Goal: Task Accomplishment & Management: Manage account settings

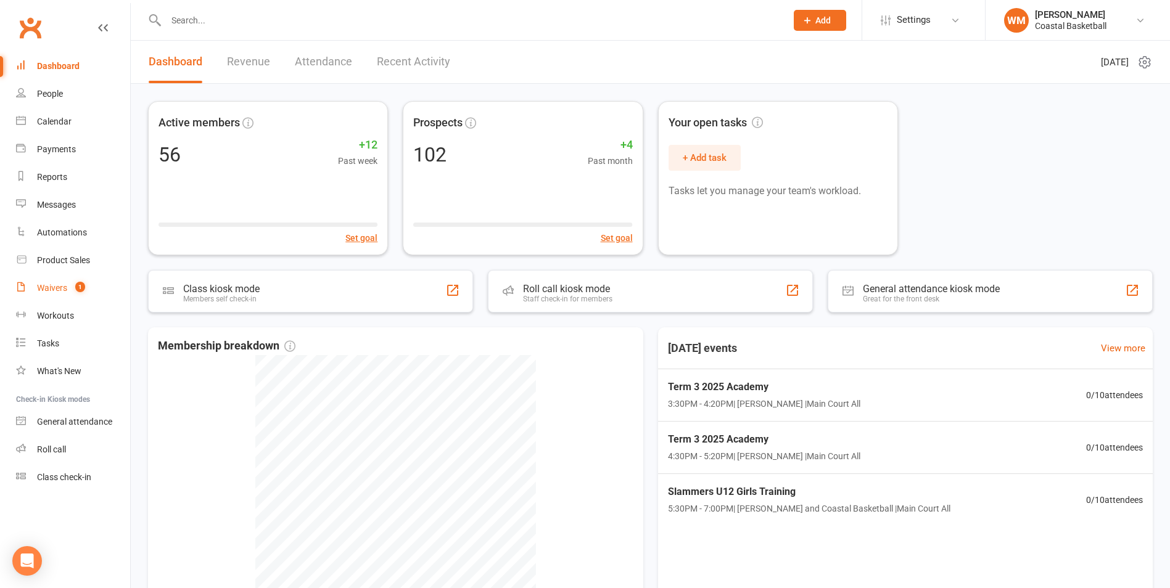
click at [64, 292] on div "Waivers" at bounding box center [52, 288] width 30 height 10
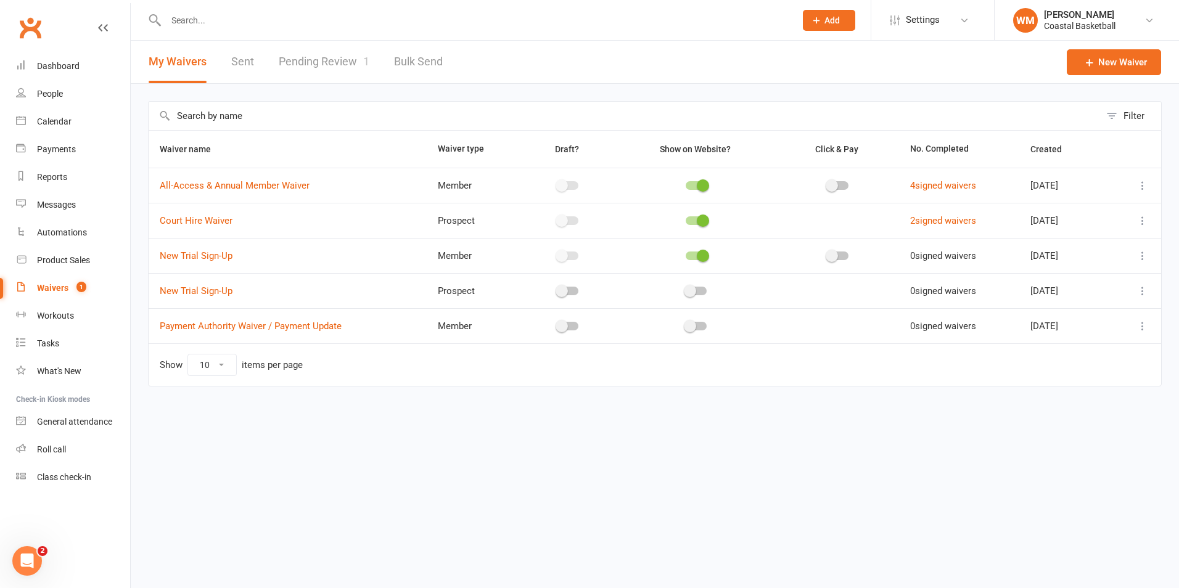
click at [308, 55] on link "Pending Review 1" at bounding box center [324, 62] width 91 height 43
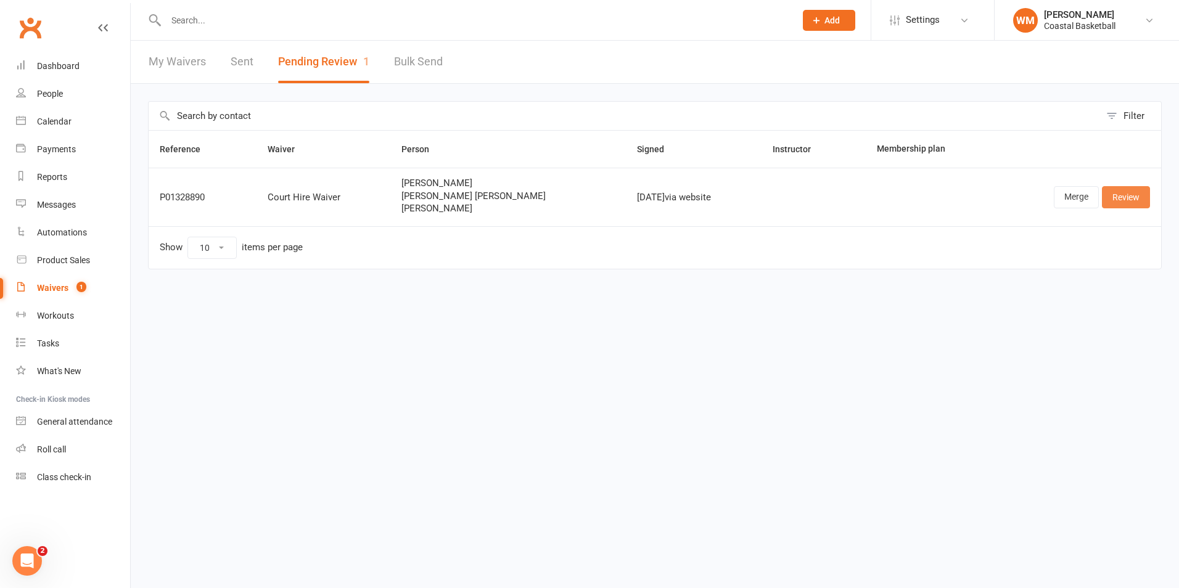
click at [1136, 199] on link "Review" at bounding box center [1126, 197] width 48 height 22
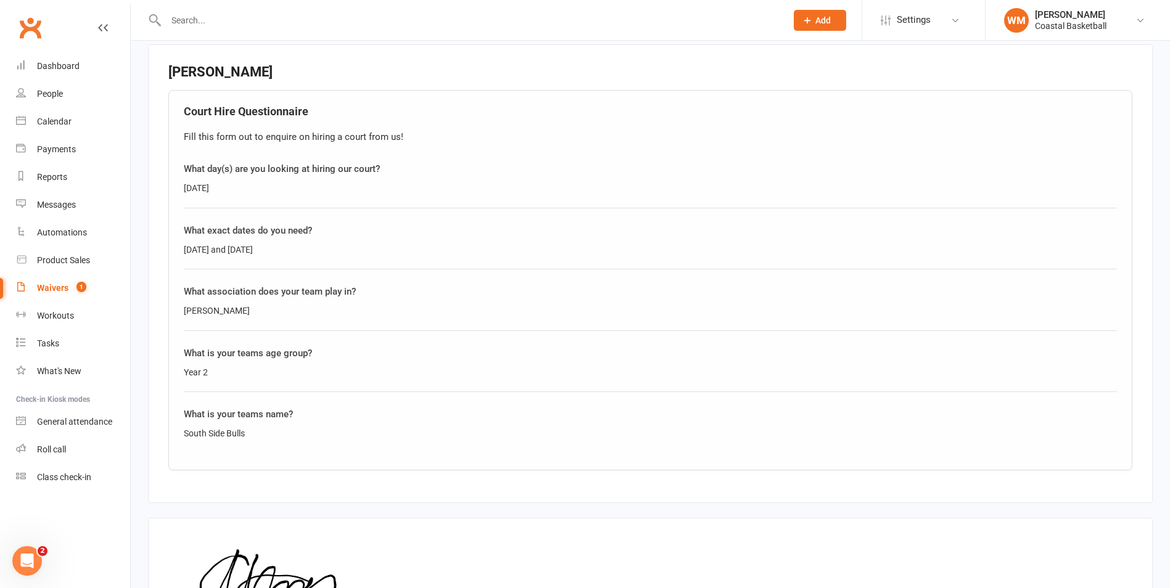
scroll to position [1760, 0]
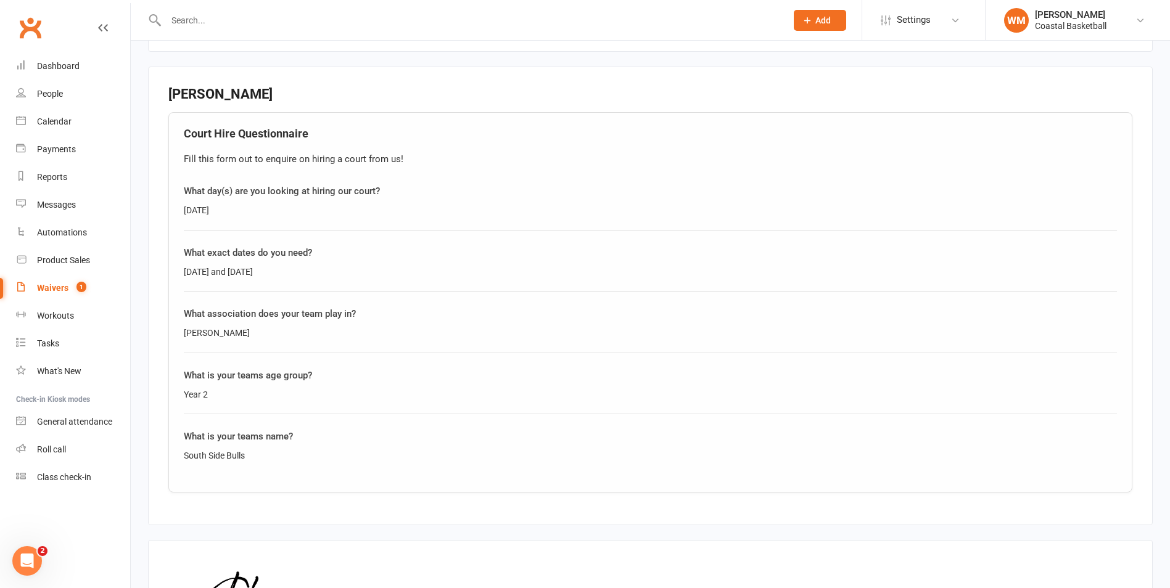
click at [75, 295] on link "Waivers 1" at bounding box center [73, 288] width 114 height 28
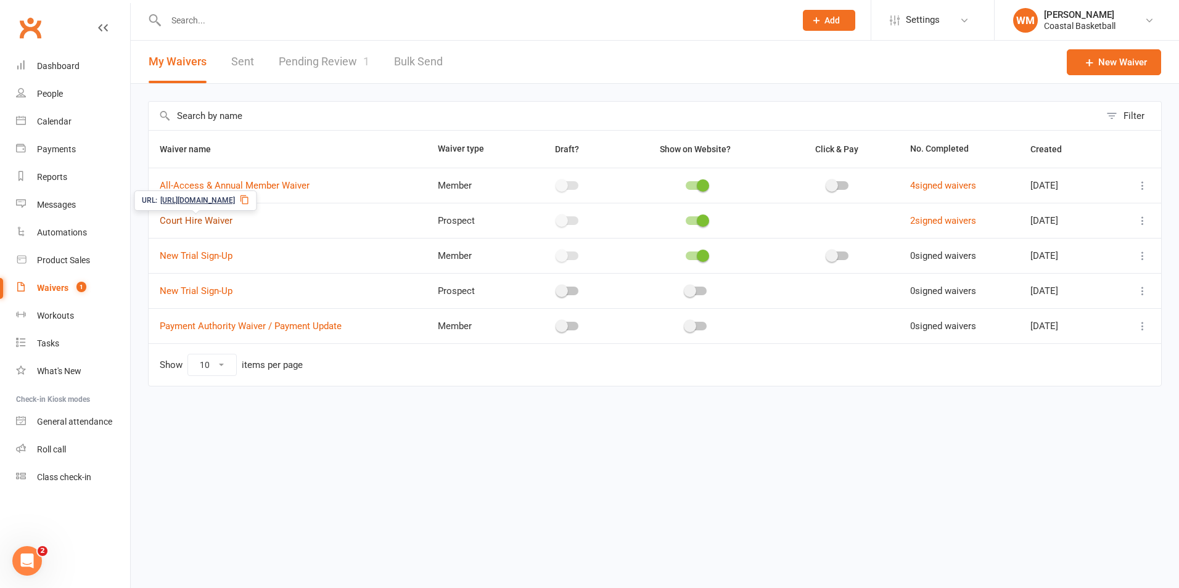
click at [216, 225] on link "Court Hire Waiver" at bounding box center [196, 220] width 73 height 11
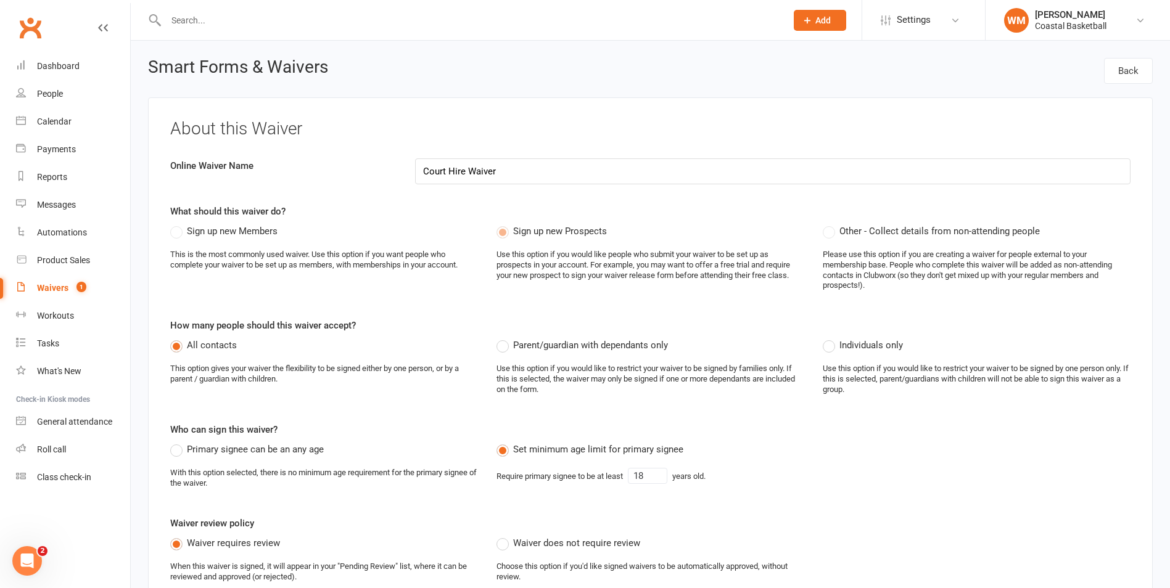
select select "applies_to_primary_signee"
select select "do_not_copy_answers"
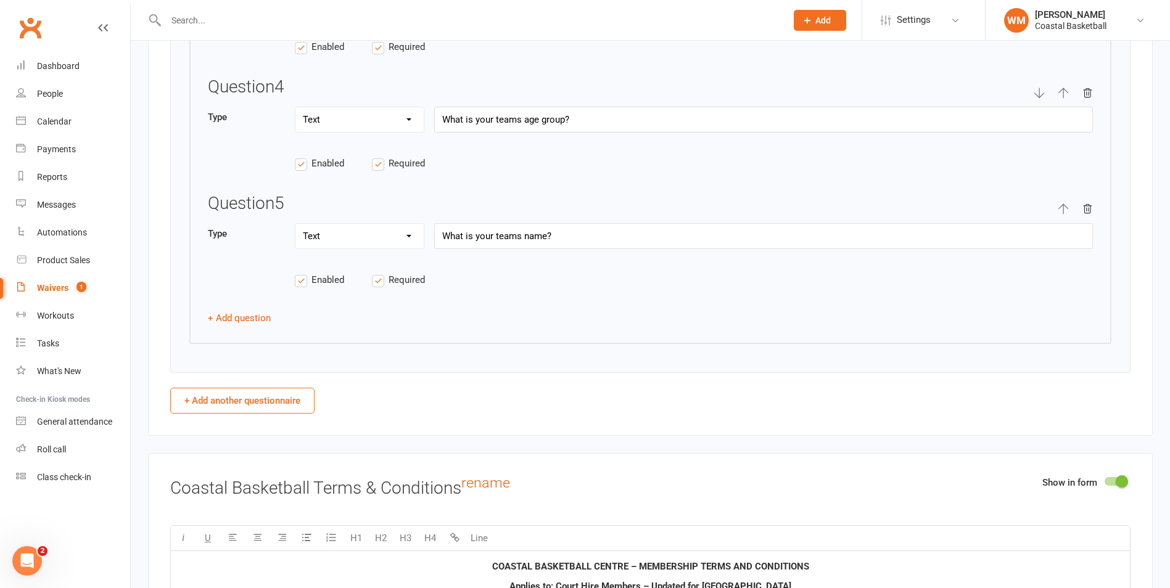
scroll to position [2282, 0]
click at [238, 315] on button "+ Add question" at bounding box center [239, 317] width 63 height 15
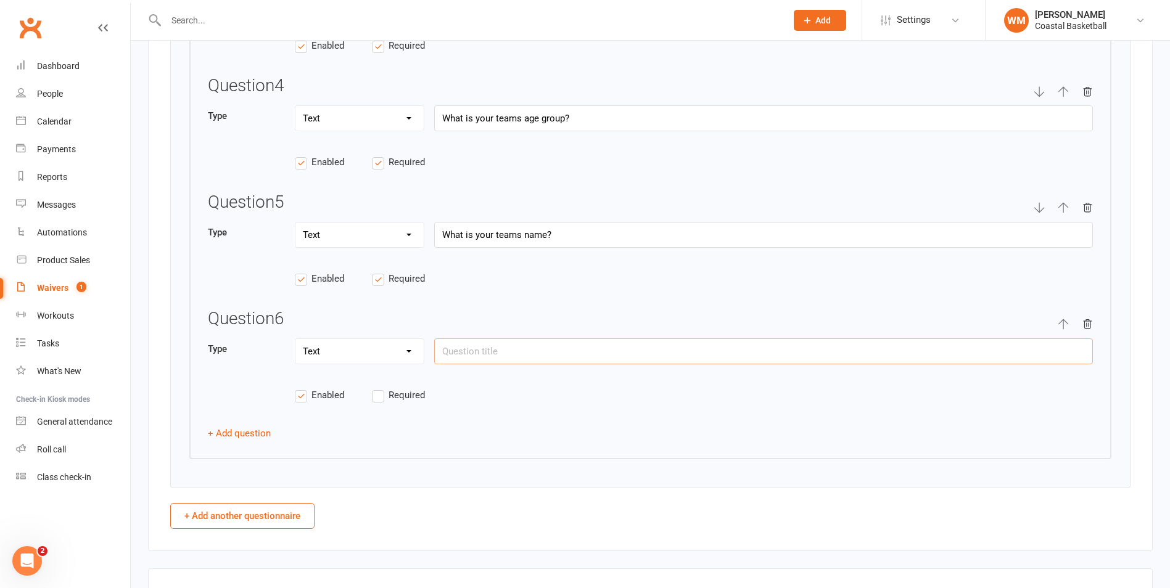
click at [512, 348] on input "text" at bounding box center [763, 352] width 659 height 26
type input "W"
type input "D"
type input "Are you looking to book a half court or full court?"
click at [1063, 326] on icon "button" at bounding box center [1063, 325] width 10 height 10
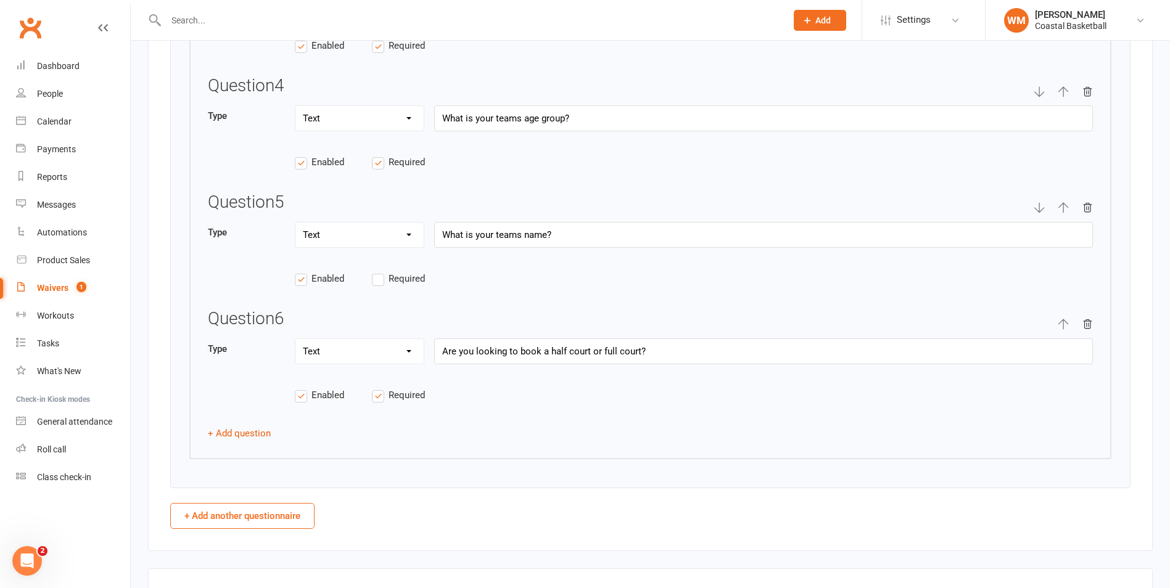
type input "Are you looking to book a half court or full court?"
type input "What is your teams name?"
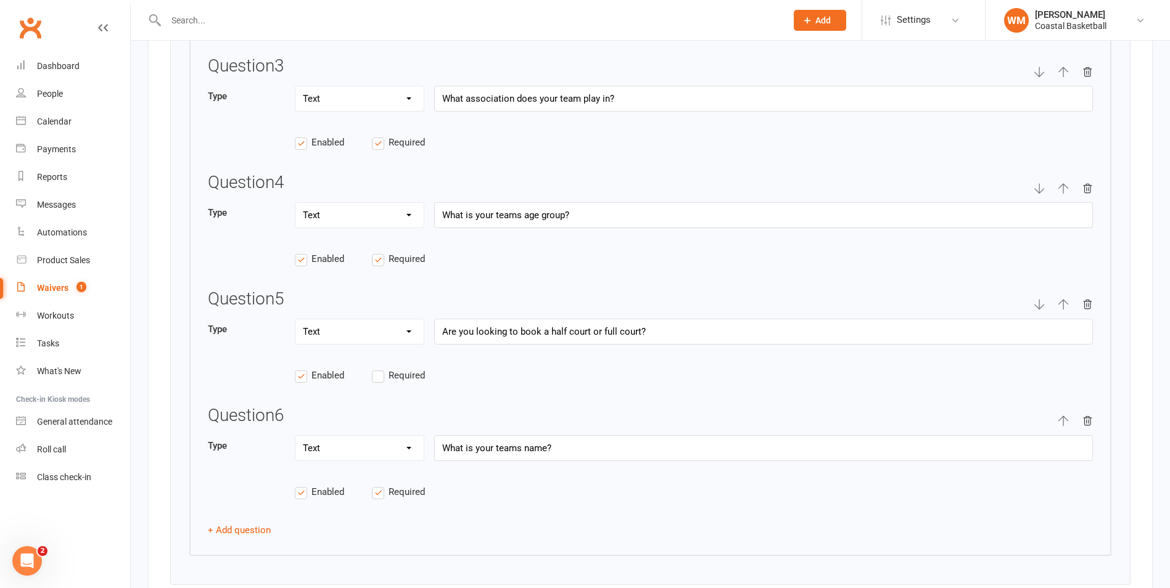
scroll to position [2159, 0]
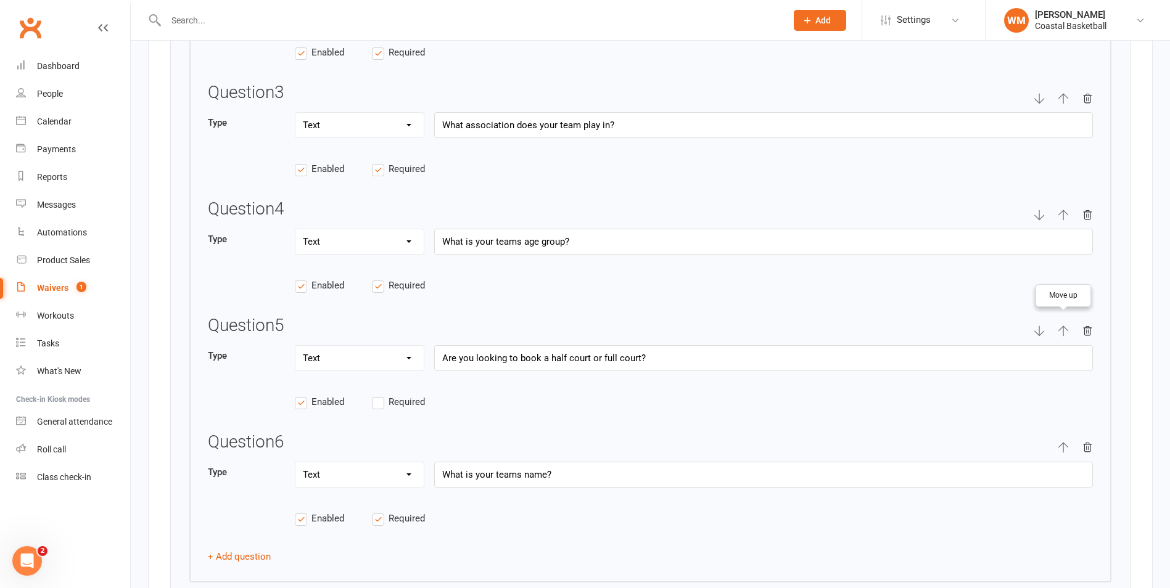
click at [1060, 327] on icon "button" at bounding box center [1063, 331] width 11 height 11
type input "Are you looking to book a half court or full court?"
type input "What is your teams age group?"
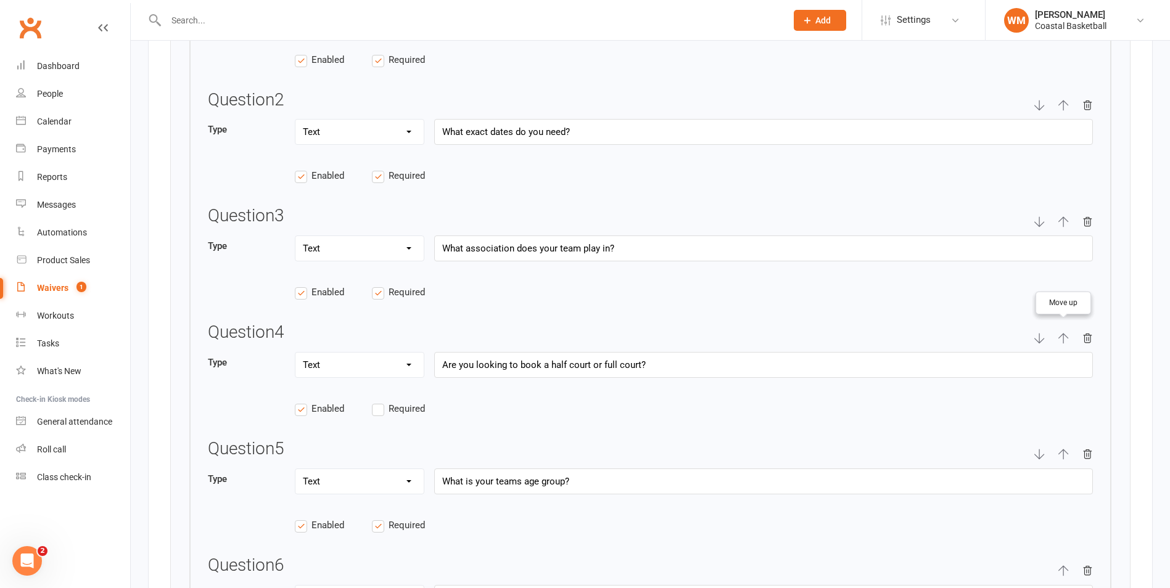
click at [1060, 336] on icon "button" at bounding box center [1063, 338] width 10 height 10
type input "Are you looking to book a half court or full court?"
type input "What association does your team play in?"
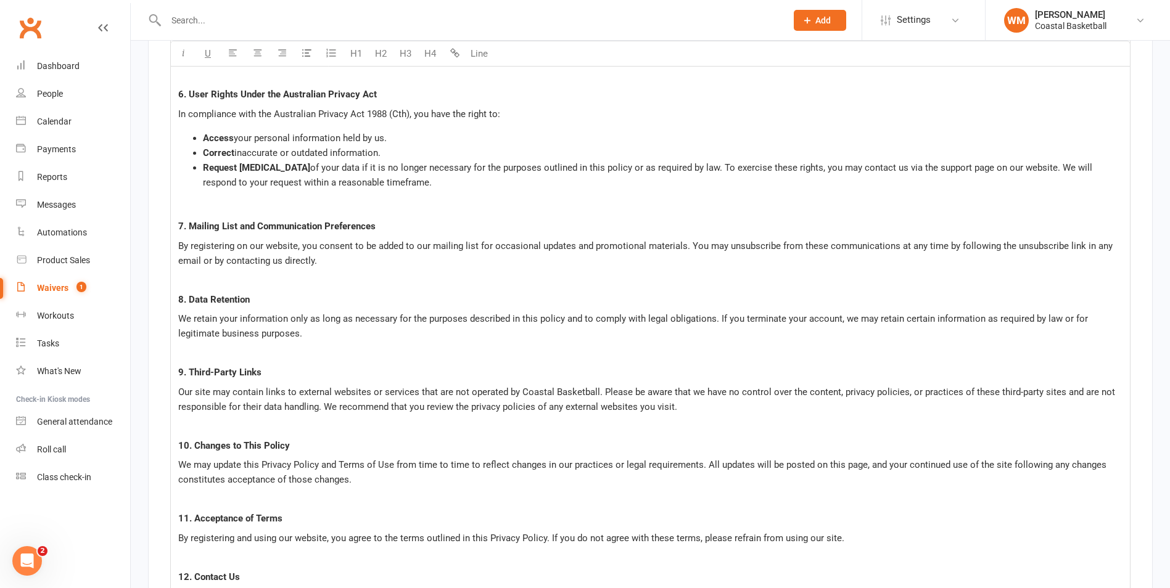
scroll to position [7633, 0]
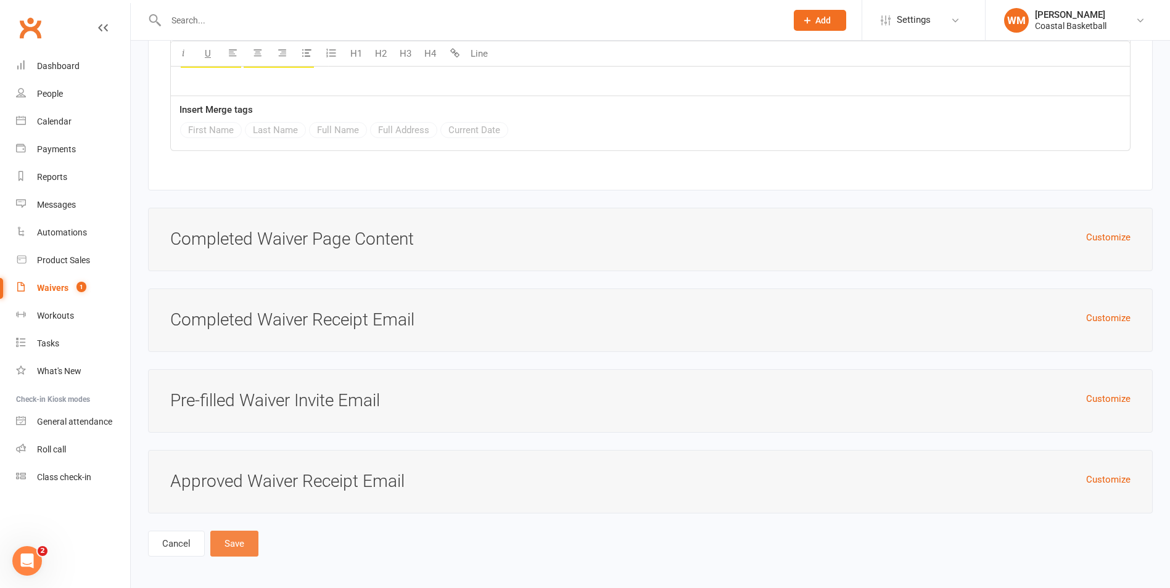
click at [221, 546] on button "Save" at bounding box center [234, 544] width 48 height 26
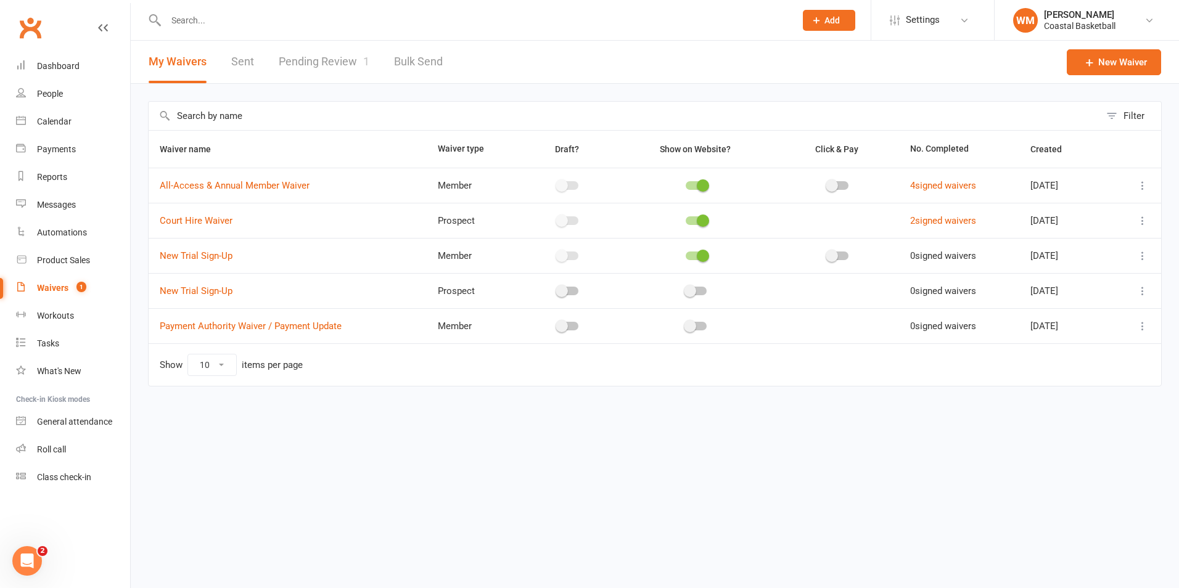
click at [82, 281] on link "Waivers 1" at bounding box center [73, 288] width 114 height 28
